Goal: Navigation & Orientation: Find specific page/section

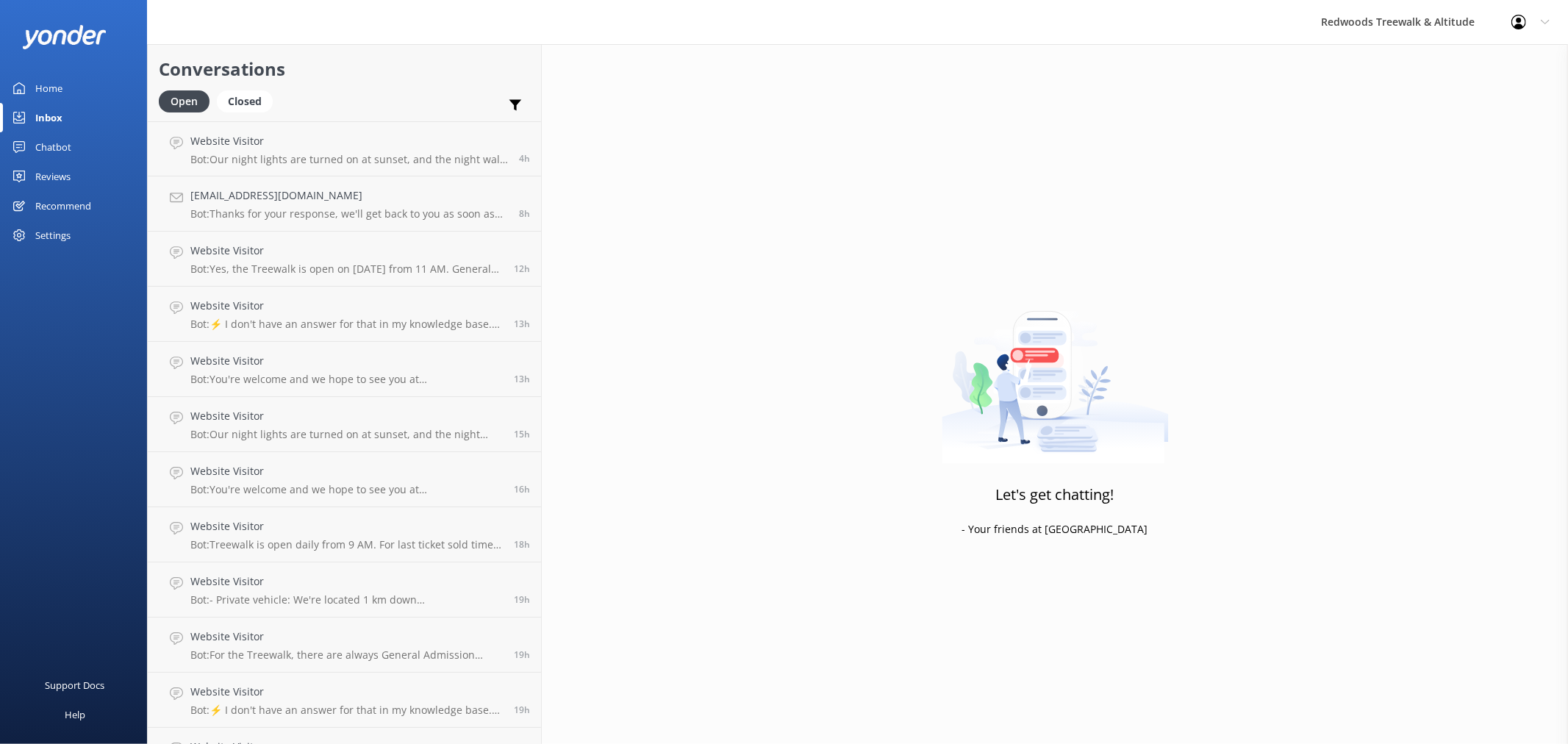
click at [47, 170] on div "Reviews" at bounding box center [53, 176] width 36 height 30
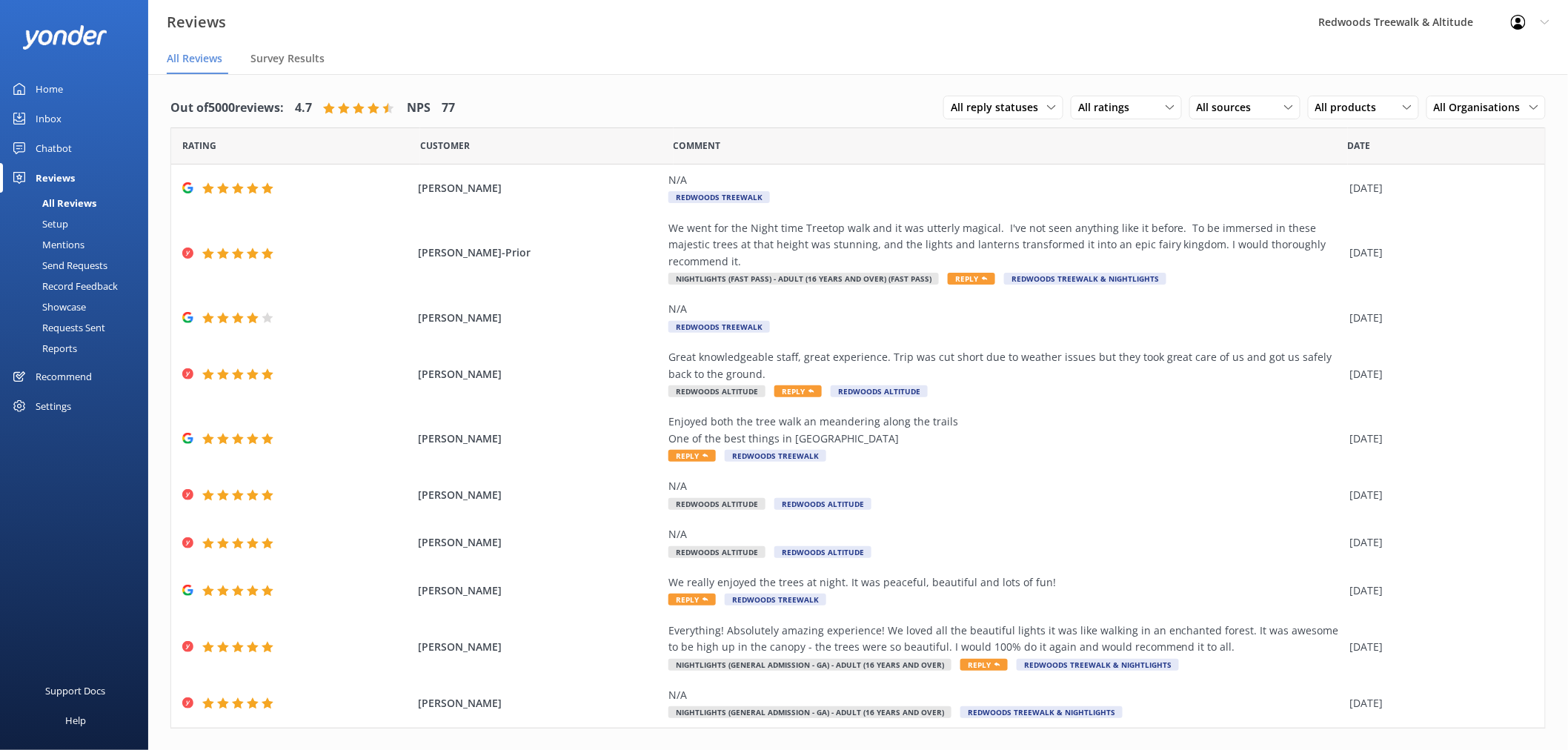
click at [56, 116] on div "Inbox" at bounding box center [48, 118] width 26 height 30
